Goal: Navigation & Orientation: Find specific page/section

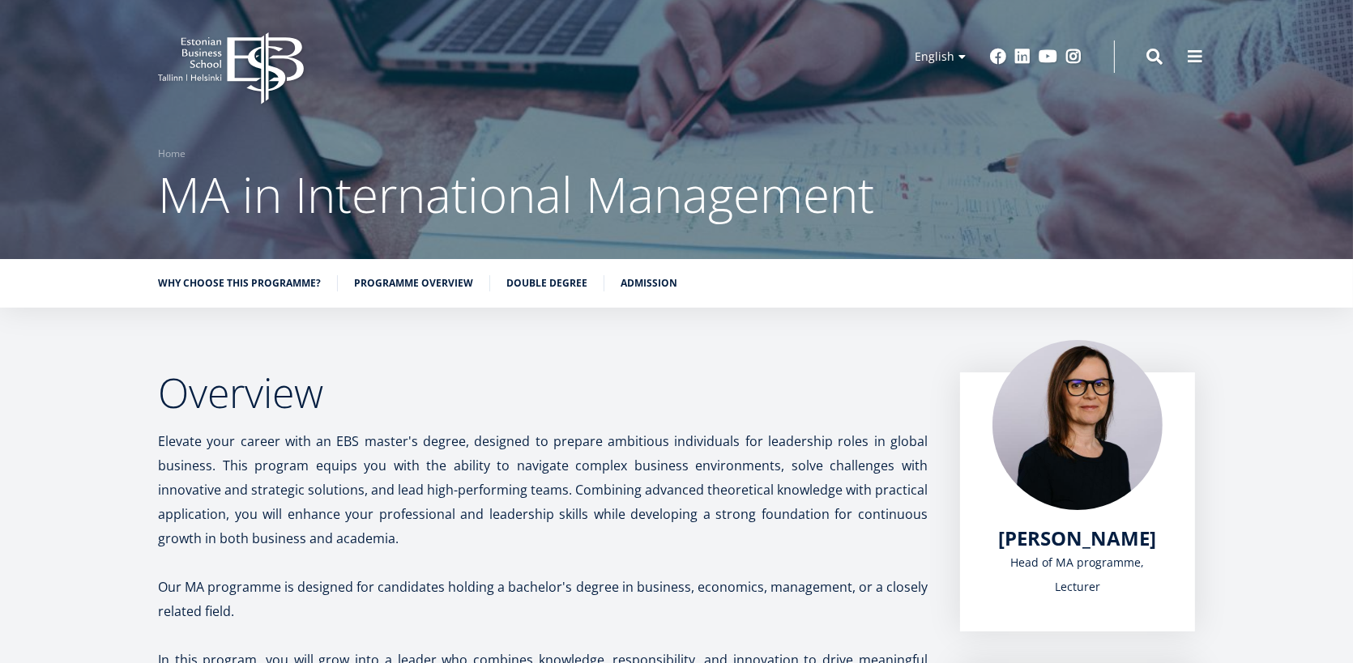
click at [215, 39] on icon "EBS Logo Created with Sketch." at bounding box center [231, 68] width 146 height 72
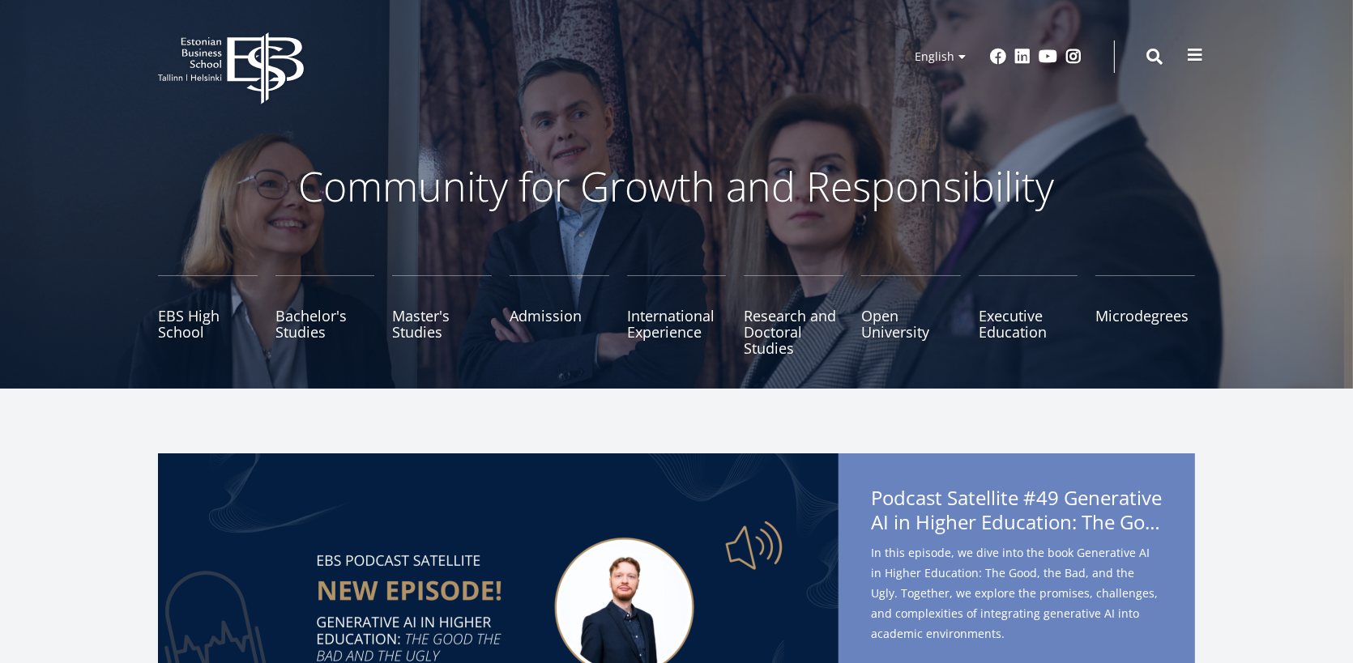
click at [1195, 53] on span at bounding box center [1195, 55] width 16 height 16
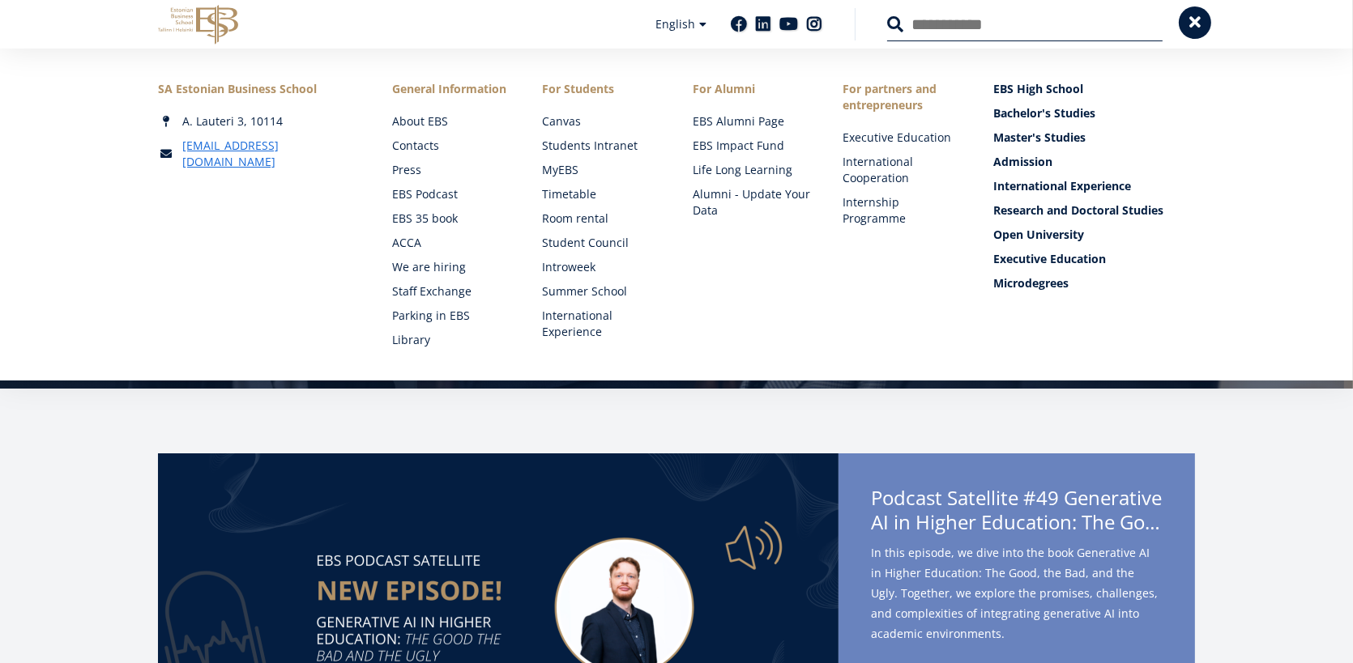
click at [1198, 23] on span at bounding box center [1195, 23] width 16 height 16
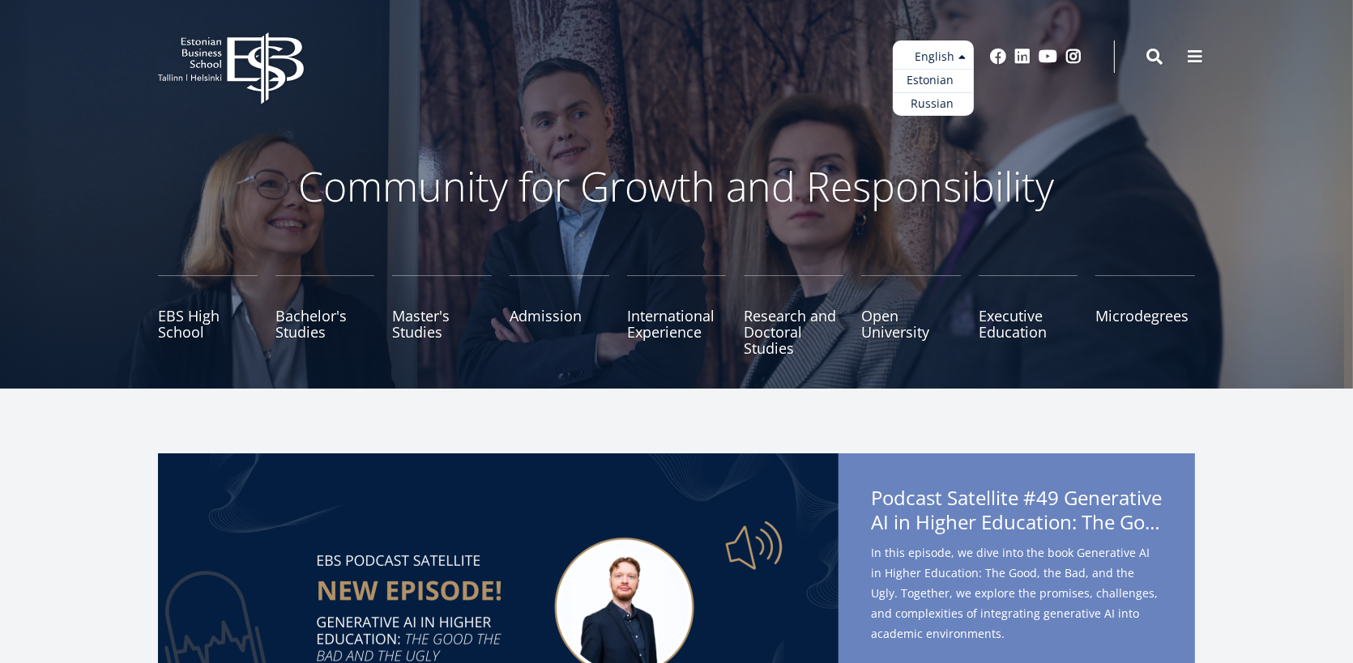
click at [926, 79] on link "Estonian" at bounding box center [933, 80] width 81 height 23
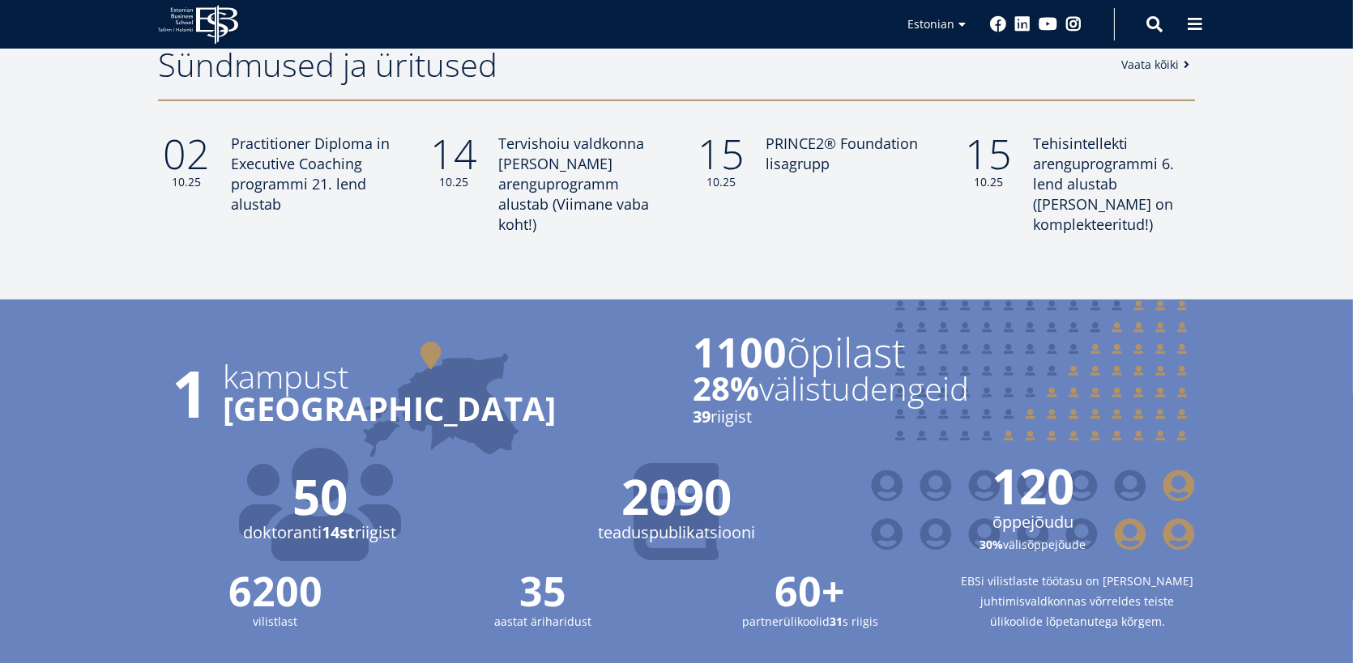
scroll to position [972, 0]
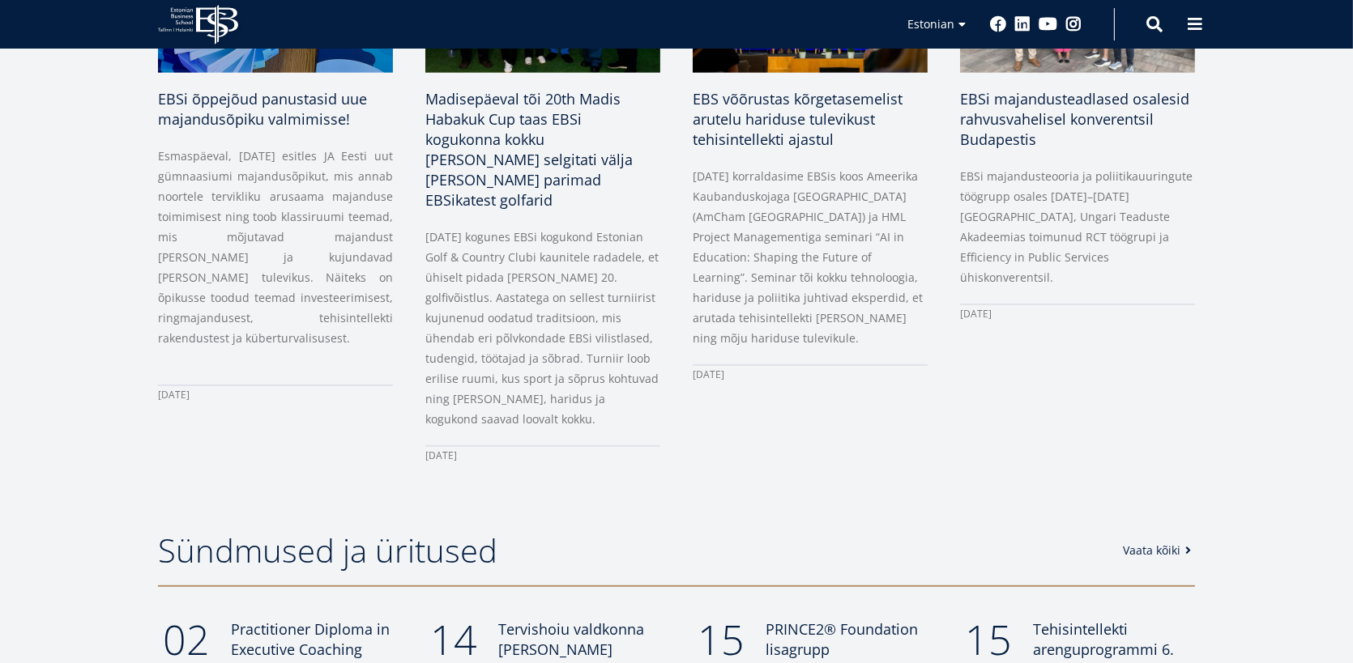
click at [1154, 543] on link "Vaata kõiki" at bounding box center [1160, 551] width 74 height 16
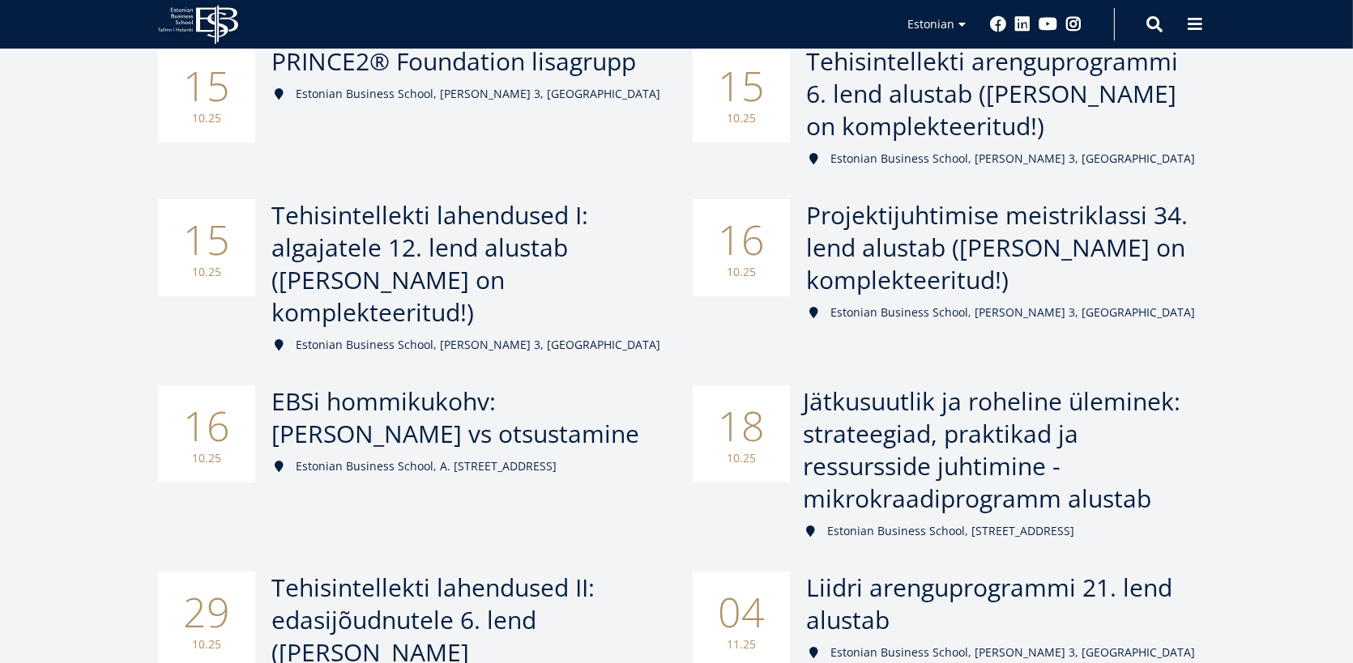
scroll to position [486, 0]
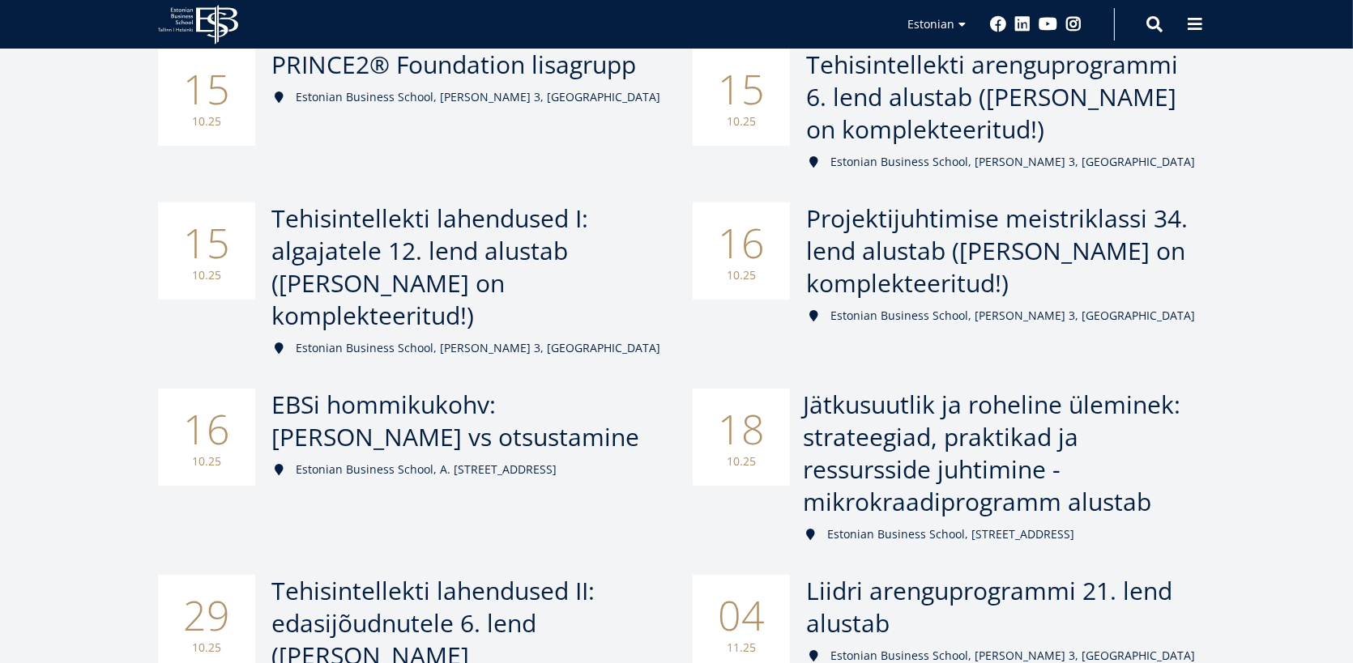
click at [961, 388] on span "Jätkusuutlik ja roheline üleminek: strateegiad, praktikad ja ressursside juhtim…" at bounding box center [992, 453] width 378 height 130
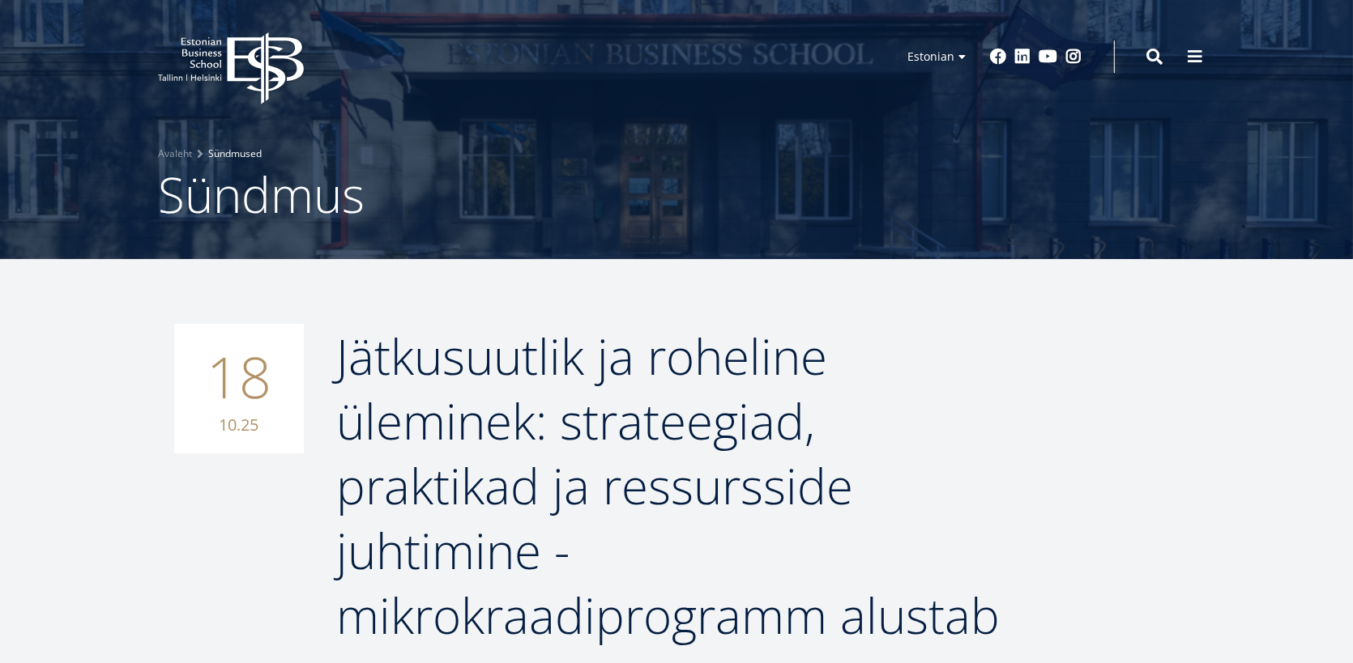
click at [233, 151] on link "Sündmused" at bounding box center [234, 154] width 53 height 16
